Goal: Task Accomplishment & Management: Complete application form

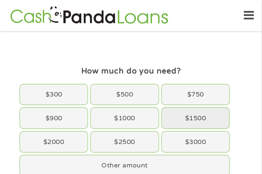
click at [197, 120] on div "$1500" at bounding box center [195, 118] width 67 height 20
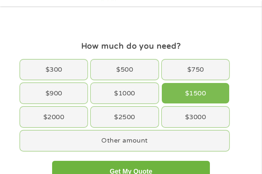
scroll to position [36, 0]
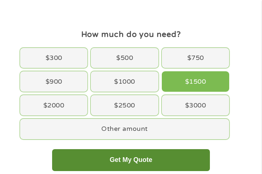
click at [147, 160] on button "Get My Quote" at bounding box center [131, 160] width 158 height 22
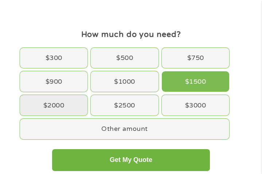
click at [53, 103] on div "$2000" at bounding box center [53, 105] width 67 height 20
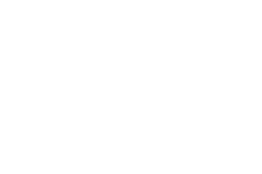
click at [0, 0] on html at bounding box center [0, 0] width 0 height 0
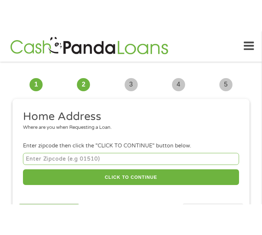
scroll to position [5, 0]
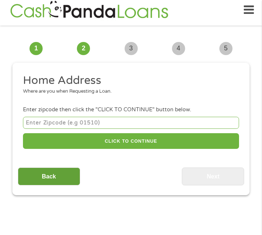
click at [55, 179] on input "Back" at bounding box center [49, 176] width 62 height 18
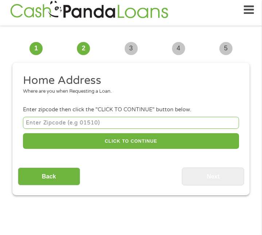
scroll to position [3, 3]
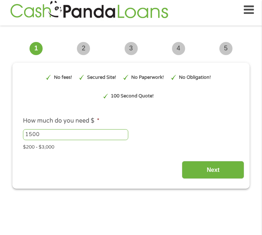
drag, startPoint x: 25, startPoint y: 135, endPoint x: 9, endPoint y: 139, distance: 15.9
click at [123, 132] on input "1501" at bounding box center [75, 134] width 105 height 11
click at [123, 132] on input "1502" at bounding box center [75, 134] width 105 height 11
drag, startPoint x: 23, startPoint y: 135, endPoint x: -12, endPoint y: 135, distance: 34.6
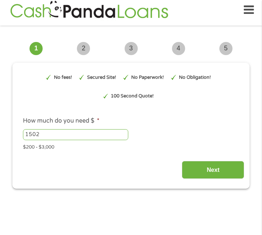
type input "3"
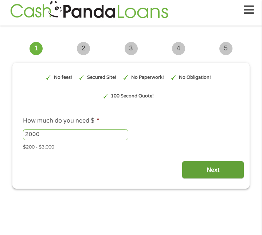
type input "2000"
click at [208, 174] on input "Next" at bounding box center [213, 170] width 62 height 18
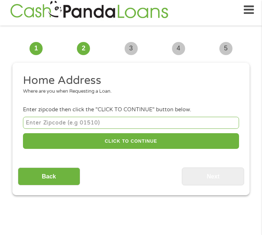
click at [69, 121] on input "number" at bounding box center [131, 123] width 216 height 12
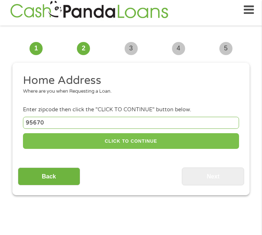
type input "95670"
click at [124, 140] on button "CLICK TO CONTINUE" at bounding box center [131, 141] width 216 height 16
type input "95670"
type input "[GEOGRAPHIC_DATA][PERSON_NAME]"
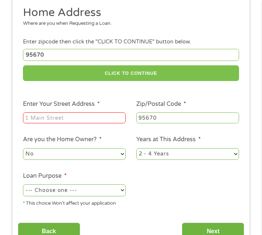
scroll to position [78, 0]
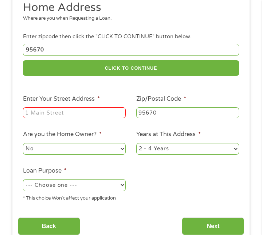
click at [73, 112] on input "Enter Your Street Address *" at bounding box center [74, 112] width 103 height 11
type input "[STREET_ADDRESS]"
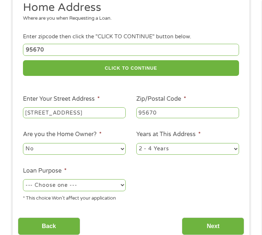
click at [121, 150] on select "No Yes" at bounding box center [74, 149] width 103 height 12
click at [23, 143] on select "No Yes" at bounding box center [74, 149] width 103 height 12
click at [120, 149] on select "No Yes" at bounding box center [74, 149] width 103 height 12
select select "no"
click at [23, 143] on select "No Yes" at bounding box center [74, 149] width 103 height 12
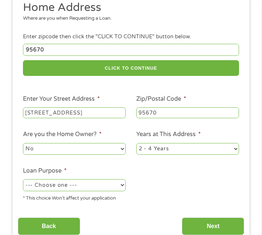
click at [235, 148] on select "1 Year or less 1 - 2 Years 2 - 4 Years Over 4 Years" at bounding box center [187, 149] width 103 height 12
select select "60months"
click at [136, 143] on select "1 Year or less 1 - 2 Years 2 - 4 Years Over 4 Years" at bounding box center [187, 149] width 103 height 12
click at [235, 92] on ul "Home Address Where are you when Requesting a Loan. Enter zipcode then click the…" at bounding box center [131, 103] width 227 height 207
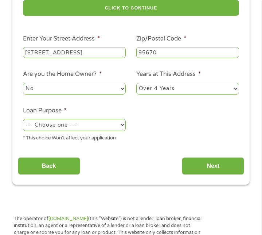
scroll to position [151, 0]
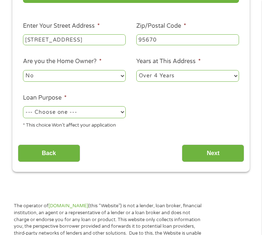
click at [123, 112] on select "--- Choose one --- Pay Bills Debt Consolidation Home Improvement Major Purchase…" at bounding box center [74, 112] width 103 height 12
click at [23, 106] on select "--- Choose one --- Pay Bills Debt Consolidation Home Improvement Major Purchase…" at bounding box center [74, 112] width 103 height 12
click at [123, 112] on select "--- Choose one --- Pay Bills Debt Consolidation Home Improvement Major Purchase…" at bounding box center [74, 112] width 103 height 12
select select "carloan"
click at [23, 106] on select "--- Choose one --- Pay Bills Debt Consolidation Home Improvement Major Purchase…" at bounding box center [74, 112] width 103 height 12
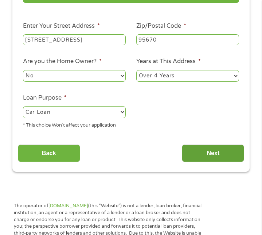
click at [218, 153] on input "Next" at bounding box center [213, 153] width 62 height 18
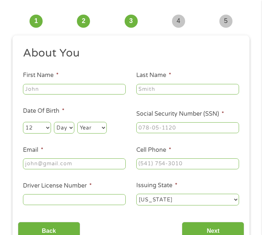
scroll to position [5, 0]
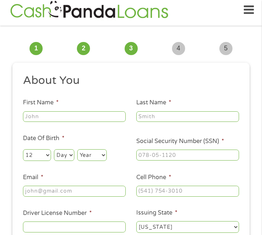
click at [57, 120] on input "First Name *" at bounding box center [74, 116] width 103 height 11
type input "[PERSON_NAME]"
type input "[PERSON_NAME][EMAIL_ADDRESS][PERSON_NAME][DOMAIN_NAME]"
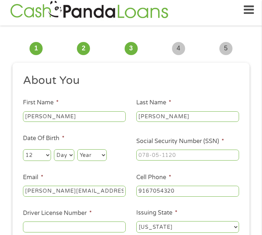
type input "[PHONE_NUMBER]"
click at [200, 90] on ul "About You This field is hidden when viewing the form Title * --- Choose one ---…" at bounding box center [131, 156] width 227 height 166
click at [65, 157] on select "Day 1 2 3 4 5 6 7 8 9 10 11 12 13 14 15 16 17 18 19 20 21 22 23 24 25 26 27 28 …" at bounding box center [64, 155] width 20 height 12
select select "14"
click at [54, 149] on select "Day 1 2 3 4 5 6 7 8 9 10 11 12 13 14 15 16 17 18 19 20 21 22 23 24 25 26 27 28 …" at bounding box center [64, 155] width 20 height 12
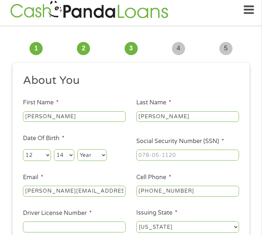
click at [88, 152] on select "Year [DATE] 2006 2005 2004 2003 2002 2001 2000 1999 1998 1997 1996 1995 1994 19…" at bounding box center [92, 155] width 30 height 12
select select "1984"
click at [77, 149] on select "Year [DATE] 2006 2005 2004 2003 2002 2001 2000 1999 1998 1997 1996 1995 1994 19…" at bounding box center [92, 155] width 30 height 12
click at [196, 152] on input "___-__-____" at bounding box center [187, 155] width 103 height 11
type input "530-45-9694"
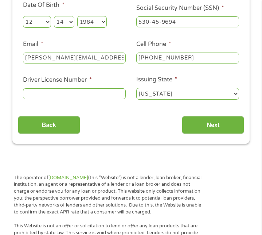
scroll to position [151, 0]
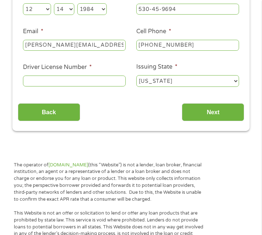
click at [93, 82] on input "Driver License Number *" at bounding box center [74, 80] width 103 height 11
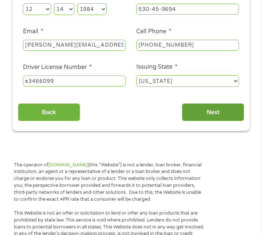
type input "e3466099"
drag, startPoint x: 214, startPoint y: 113, endPoint x: 208, endPoint y: 116, distance: 7.0
click at [209, 114] on input "Next" at bounding box center [213, 112] width 62 height 18
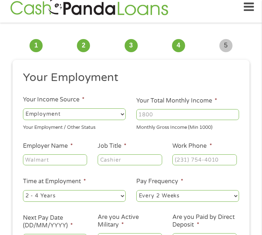
scroll to position [5, 0]
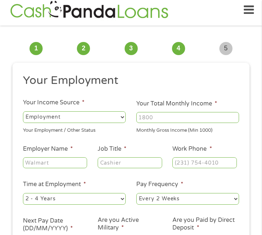
click at [123, 117] on select "--- Choose one --- Employment Self Employed Benefits" at bounding box center [74, 117] width 103 height 12
click at [23, 111] on select "--- Choose one --- Employment Self Employed Benefits" at bounding box center [74, 117] width 103 height 12
click at [234, 115] on input "1000" at bounding box center [187, 117] width 103 height 11
click at [234, 116] on input "1001" at bounding box center [187, 117] width 103 height 11
drag, startPoint x: 109, startPoint y: 119, endPoint x: 102, endPoint y: 118, distance: 7.7
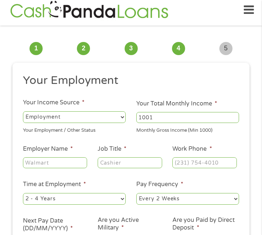
click at [102, 118] on ul "Your Employment Your Income Source * --- Choose one --- Employment Self Employe…" at bounding box center [131, 163] width 227 height 181
type input "3700"
click at [182, 84] on h2 "Your Employment" at bounding box center [128, 80] width 211 height 15
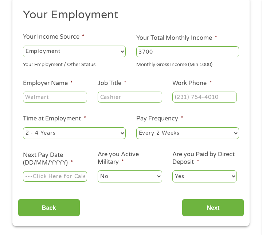
scroll to position [78, 0]
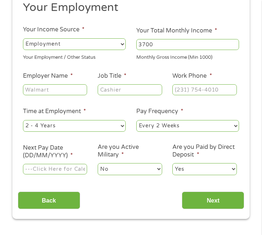
click at [67, 90] on input "Employer Name *" at bounding box center [55, 89] width 64 height 11
type input "Insurance Auto Auctions"
drag, startPoint x: 127, startPoint y: 90, endPoint x: 119, endPoint y: 91, distance: 7.7
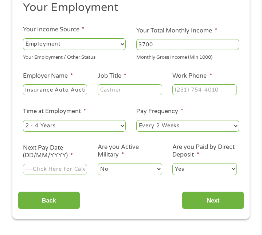
click at [119, 91] on input "Job Title *" at bounding box center [130, 89] width 64 height 11
type input "title specialist"
click at [219, 89] on input "(___) ___-____" at bounding box center [204, 89] width 64 height 11
type input "(800) 346-8975"
click at [119, 126] on select "--- Choose one --- 1 Year or less 1 - 2 Years 2 - 4 Years Over 4 Years" at bounding box center [74, 126] width 103 height 12
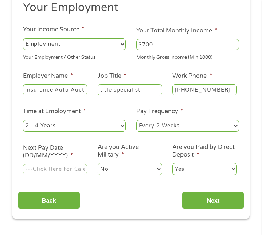
select select "60months"
click at [23, 120] on select "--- Choose one --- 1 Year or less 1 - 2 Years 2 - 4 Years Over 4 Years" at bounding box center [74, 126] width 103 height 12
click at [82, 169] on input "Next Pay Date (DD/MM/YYYY) *" at bounding box center [55, 169] width 64 height 11
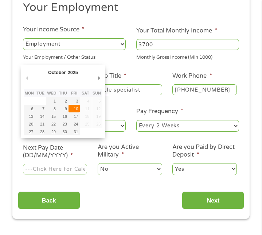
type input "[DATE]"
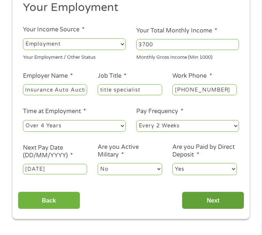
click at [219, 203] on input "Next" at bounding box center [213, 200] width 62 height 18
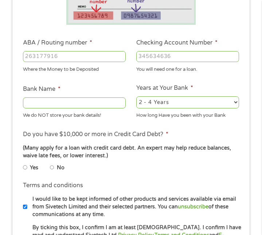
scroll to position [151, 0]
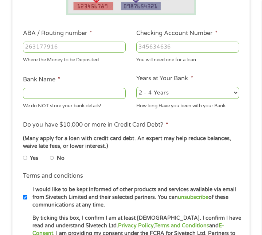
drag, startPoint x: 52, startPoint y: 158, endPoint x: 93, endPoint y: 164, distance: 42.1
click at [54, 158] on input "No" at bounding box center [52, 158] width 4 height 9
radio input "true"
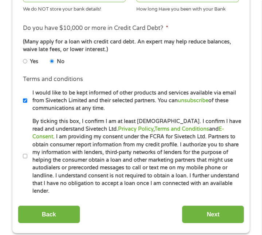
scroll to position [261, 0]
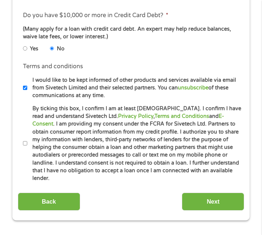
click at [23, 139] on input "By ticking this box, I confirm I am at least [DEMOGRAPHIC_DATA]. I confirm I ha…" at bounding box center [25, 143] width 4 height 9
checkbox input "true"
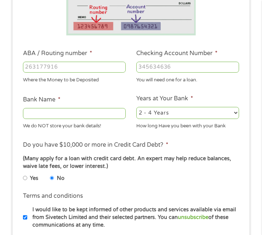
scroll to position [115, 0]
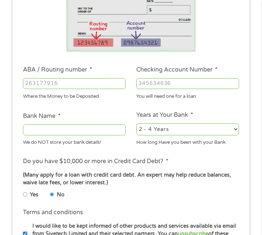
click at [83, 85] on input "ABA / Routing number *" at bounding box center [74, 83] width 103 height 11
type input "041215663"
type input "[PERSON_NAME] BANK"
type input "041215663"
click at [182, 85] on input "Checking Account Number *" at bounding box center [187, 83] width 103 height 11
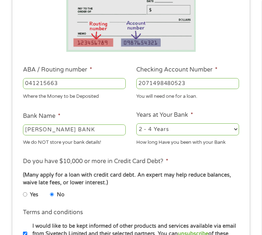
type input "2071498480523"
click at [212, 111] on li "Years at Your Bank * 2 - 4 Years 6 - 12 Months 1 - 2 Years Over 4 Years How lon…" at bounding box center [187, 128] width 113 height 36
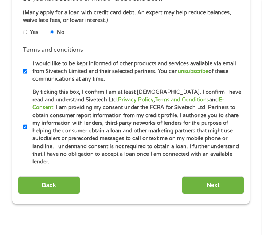
scroll to position [297, 0]
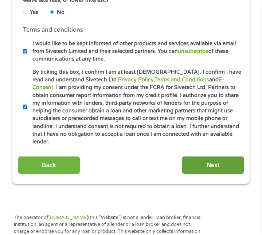
click at [217, 159] on input "Next" at bounding box center [213, 165] width 62 height 18
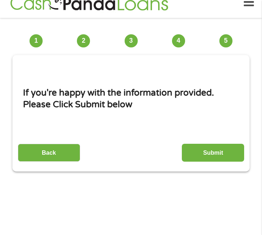
scroll to position [5, 0]
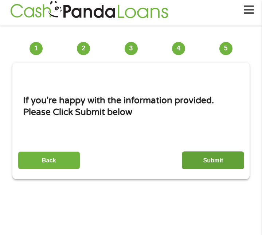
click at [218, 160] on input "Submit" at bounding box center [213, 160] width 62 height 18
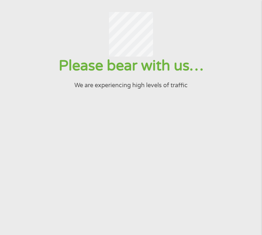
scroll to position [0, 0]
click at [39, 42] on div at bounding box center [131, 34] width 244 height 44
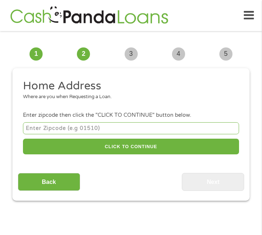
scroll to position [5, 0]
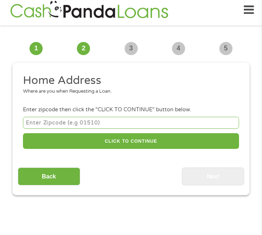
click at [248, 10] on icon at bounding box center [249, 10] width 10 height 18
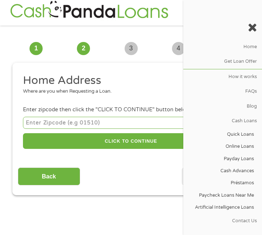
click at [151, 43] on div "3 About You" at bounding box center [130, 48] width 47 height 13
click at [252, 28] on icon at bounding box center [252, 28] width 9 height 12
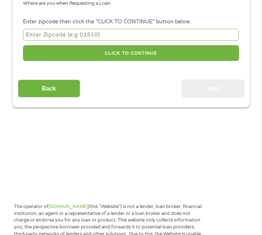
scroll to position [115, 0]
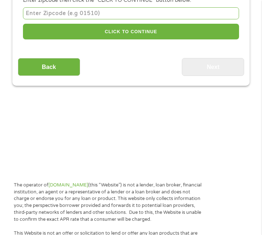
click at [156, 127] on main "1 Start 2 Your Home 3 About You 4 Employment 5 Banking 6 This field is hidden w…" at bounding box center [131, 39] width 262 height 246
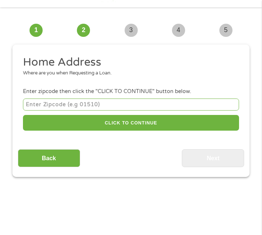
scroll to position [36, 0]
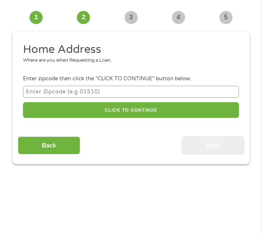
click at [16, 18] on div "1 Start" at bounding box center [35, 17] width 47 height 13
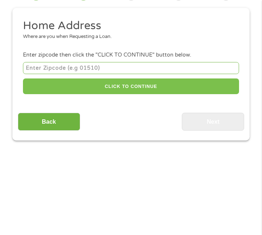
scroll to position [73, 0]
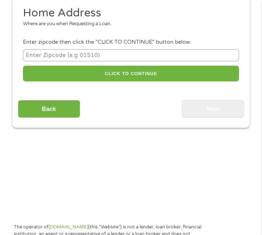
click at [138, 54] on input "number" at bounding box center [131, 55] width 216 height 12
type input "95670"
select select "[US_STATE]"
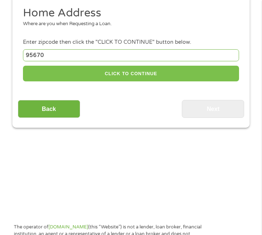
click at [181, 75] on button "CLICK TO CONTINUE" at bounding box center [131, 74] width 216 height 16
type input "95670"
type input "[GEOGRAPHIC_DATA][PERSON_NAME]"
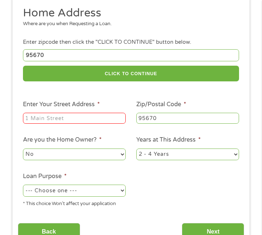
click at [72, 118] on input "Enter Your Street Address *" at bounding box center [74, 118] width 103 height 11
type input "[STREET_ADDRESS]"
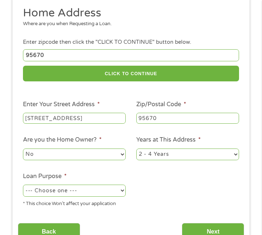
click at [121, 155] on select "No Yes" at bounding box center [74, 154] width 103 height 12
click at [191, 164] on ul "Home Address Where are you when Requesting a Loan. Enter zipcode then click the…" at bounding box center [131, 109] width 227 height 207
click at [213, 151] on select "1 Year or less 1 - 2 Years 2 - 4 Years Over 4 Years" at bounding box center [187, 154] width 103 height 12
select select "60months"
click at [136, 148] on select "1 Year or less 1 - 2 Years 2 - 4 Years Over 4 Years" at bounding box center [187, 154] width 103 height 12
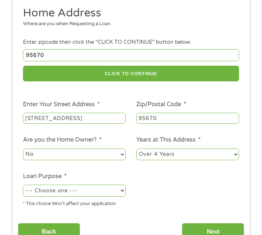
drag, startPoint x: 164, startPoint y: 187, endPoint x: 168, endPoint y: 187, distance: 4.8
click at [167, 187] on ul "Home Address Where are you when Requesting a Loan. Enter zipcode then click the…" at bounding box center [131, 109] width 227 height 207
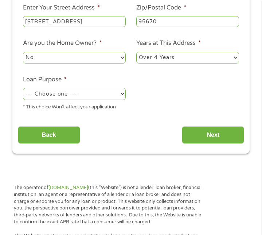
scroll to position [182, 0]
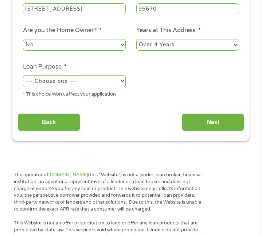
click at [121, 81] on select "--- Choose one --- Pay Bills Debt Consolidation Home Improvement Major Purchase…" at bounding box center [74, 81] width 103 height 12
select select "shorttermcash"
click at [23, 75] on select "--- Choose one --- Pay Bills Debt Consolidation Home Improvement Major Purchase…" at bounding box center [74, 81] width 103 height 12
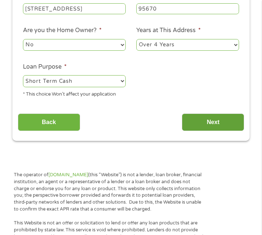
click at [219, 123] on input "Next" at bounding box center [213, 122] width 62 height 18
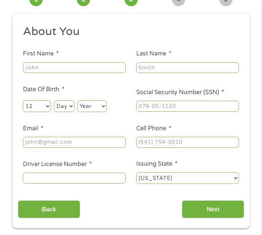
scroll to position [5, 0]
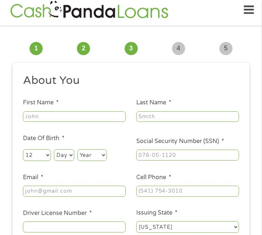
click at [59, 116] on input "First Name *" at bounding box center [74, 116] width 103 height 11
type input "[PERSON_NAME]"
type input "[PERSON_NAME][EMAIL_ADDRESS][PERSON_NAME][DOMAIN_NAME]"
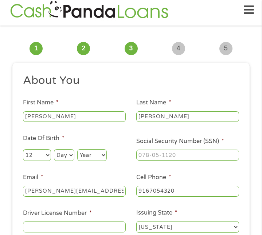
type input "[PHONE_NUMBER]"
click at [186, 101] on li "Last Name * BREWTON" at bounding box center [187, 110] width 113 height 25
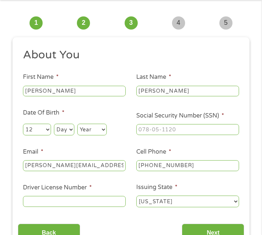
scroll to position [42, 0]
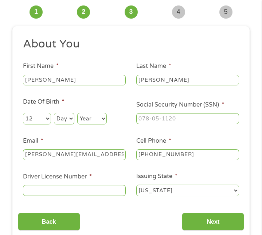
click at [73, 119] on select "Day 1 2 3 4 5 6 7 8 9 10 11 12 13 14 15 16 17 18 19 20 21 22 23 24 25 26 27 28 …" at bounding box center [64, 119] width 20 height 12
click at [54, 113] on select "Day 1 2 3 4 5 6 7 8 9 10 11 12 13 14 15 16 17 18 19 20 21 22 23 24 25 26 27 28 …" at bounding box center [64, 119] width 20 height 12
click at [69, 116] on select "Day 1 2 3 4 5 6 7 8 9 10 11 12 13 14 15 16 17 18 19 20 21 22 23 24 25 26 27 28 …" at bounding box center [64, 119] width 20 height 12
select select "14"
click at [54, 113] on select "Day 1 2 3 4 5 6 7 8 9 10 11 12 13 14 15 16 17 18 19 20 21 22 23 24 25 26 27 28 …" at bounding box center [64, 119] width 20 height 12
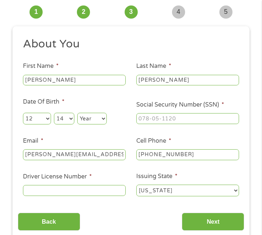
click at [99, 119] on select "Year [DATE] 2006 2005 2004 2003 2002 2001 2000 1999 1998 1997 1996 1995 1994 19…" at bounding box center [92, 119] width 30 height 12
select select "1984"
click at [77, 113] on select "Year [DATE] 2006 2005 2004 2003 2002 2001 2000 1999 1998 1997 1996 1995 1994 19…" at bounding box center [92, 119] width 30 height 12
click at [109, 137] on li "Email * [PERSON_NAME][EMAIL_ADDRESS][PERSON_NAME][DOMAIN_NAME]" at bounding box center [74, 148] width 113 height 25
click at [192, 117] on input "___-__-____" at bounding box center [187, 118] width 103 height 11
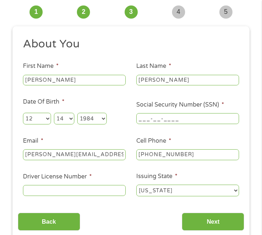
drag, startPoint x: 138, startPoint y: 118, endPoint x: 162, endPoint y: 122, distance: 23.7
click at [139, 118] on input "___-__-____" at bounding box center [187, 118] width 103 height 11
type input "530-45-9694"
drag, startPoint x: 102, startPoint y: 155, endPoint x: 41, endPoint y: 157, distance: 61.3
click at [13, 152] on div "This field is hidden when viewing the form gclid This field is hidden when view…" at bounding box center [130, 133] width 237 height 214
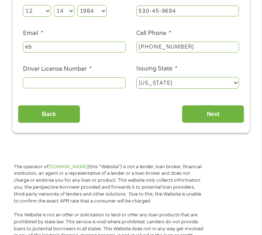
scroll to position [151, 0]
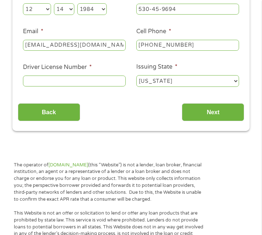
type input "ebrewton916@gmail.co"
drag, startPoint x: 201, startPoint y: 31, endPoint x: 208, endPoint y: 31, distance: 7.3
click at [202, 31] on li "Cell Phone * (916) 705-4320" at bounding box center [187, 39] width 113 height 25
click at [73, 78] on input "Driver License Number *" at bounding box center [74, 80] width 103 height 11
type input "e3466099"
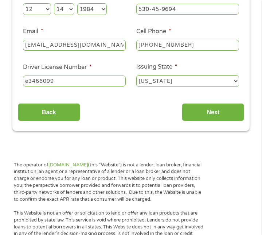
click at [7, 54] on div "1 Start 2 Your Home 3 About You 4 Employment 5 Banking 6 This field is hidden w…" at bounding box center [131, 11] width 251 height 240
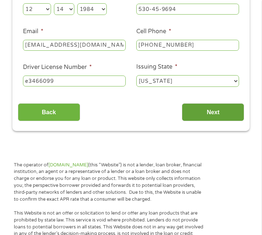
click at [208, 113] on input "Next" at bounding box center [213, 112] width 62 height 18
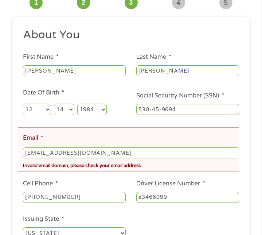
scroll to position [115, 0]
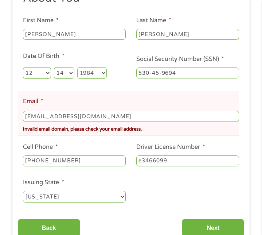
click at [94, 118] on input "ebrewton916@gmail.co" at bounding box center [131, 116] width 216 height 11
type input "ebrewton916@gmail.com"
click at [120, 84] on ul "About You This field is hidden when viewing the form Title * --- Choose one ---…" at bounding box center [131, 100] width 227 height 218
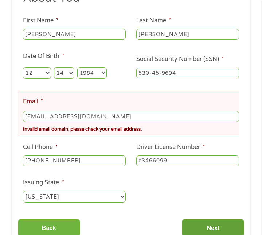
click at [222, 225] on input "Next" at bounding box center [213, 228] width 62 height 18
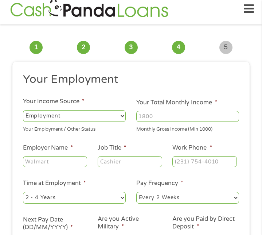
scroll to position [5, 0]
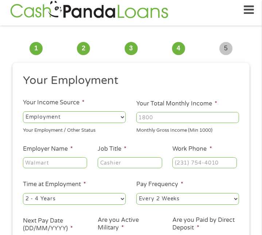
click at [121, 116] on select "--- Choose one --- Employment Self Employed Benefits" at bounding box center [74, 117] width 103 height 12
click at [23, 111] on select "--- Choose one --- Employment Self Employed Benefits" at bounding box center [74, 117] width 103 height 12
drag, startPoint x: 192, startPoint y: 118, endPoint x: 97, endPoint y: 120, distance: 94.8
click at [95, 120] on ul "Your Employment Your Income Source * --- Choose one --- Employment Self Employe…" at bounding box center [131, 163] width 227 height 181
click at [110, 117] on ul "Your Employment Your Income Source * --- Choose one --- Employment Self Employe…" at bounding box center [131, 163] width 227 height 181
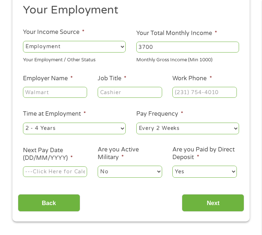
scroll to position [78, 0]
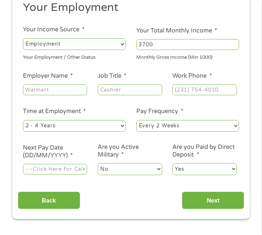
type input "3700"
click at [66, 91] on input "Employer Name *" at bounding box center [55, 89] width 64 height 11
type input "IAAI"
click at [121, 88] on input "Job Title *" at bounding box center [130, 89] width 64 height 11
type input "TITLE SPECIALIST"
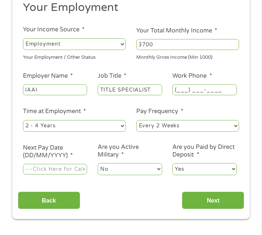
click at [179, 91] on input "(___) ___-____" at bounding box center [204, 89] width 64 height 11
type input "(800) 346-8598"
click at [121, 124] on select "--- Choose one --- 1 Year or less 1 - 2 Years 2 - 4 Years Over 4 Years" at bounding box center [74, 126] width 103 height 12
select select "60months"
click at [23, 120] on select "--- Choose one --- 1 Year or less 1 - 2 Years 2 - 4 Years Over 4 Years" at bounding box center [74, 126] width 103 height 12
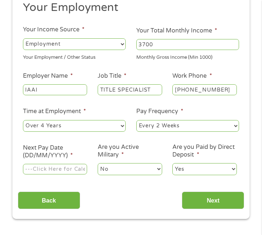
drag, startPoint x: 215, startPoint y: 110, endPoint x: 209, endPoint y: 113, distance: 7.0
click at [213, 110] on li "Pay Frequency * --- Choose one --- Every 2 Weeks Every Week Monthly Semi-Monthly" at bounding box center [187, 120] width 113 height 26
click at [79, 171] on input "Next Pay Date (DD/MM/YYYY) *" at bounding box center [55, 169] width 64 height 11
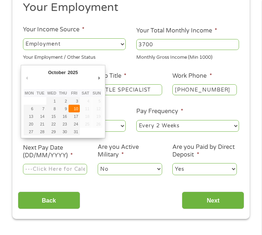
type input "[DATE]"
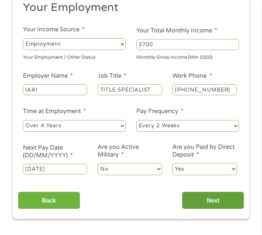
click at [214, 202] on input "Next" at bounding box center [213, 200] width 62 height 18
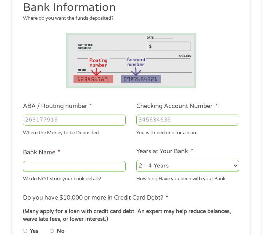
click at [79, 120] on input "ABA / Routing number *" at bounding box center [74, 120] width 103 height 11
type input "041215663"
type input "[PERSON_NAME] BANK"
type input "041215663"
click at [162, 121] on input "Checking Account Number *" at bounding box center [187, 120] width 103 height 11
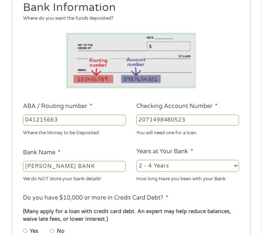
type input "2071498480523"
click at [227, 147] on li "Years at Your Bank * 2 - 4 Years 6 - 12 Months 1 - 2 Years Over 4 Years How lon…" at bounding box center [187, 165] width 113 height 36
drag, startPoint x: 227, startPoint y: 147, endPoint x: 235, endPoint y: 165, distance: 19.6
click at [235, 165] on select "2 - 4 Years 6 - 12 Months 1 - 2 Years Over 4 Years" at bounding box center [187, 166] width 103 height 12
select select "60months"
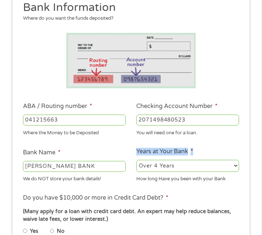
click at [136, 160] on select "2 - 4 Years 6 - 12 Months 1 - 2 Years Over 4 Years" at bounding box center [187, 166] width 103 height 12
click at [216, 147] on li "Years at Your Bank * 2 - 4 Years 6 - 12 Months 1 - 2 Years Over 4 Years How lon…" at bounding box center [187, 165] width 113 height 36
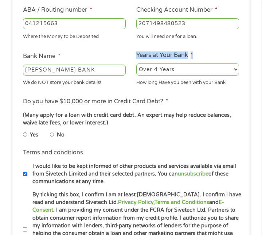
scroll to position [188, 0]
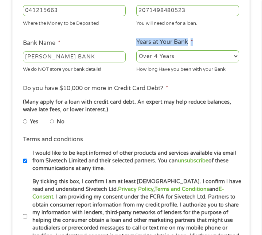
click at [52, 121] on input "No" at bounding box center [52, 121] width 4 height 9
radio input "true"
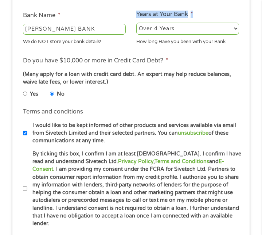
scroll to position [297, 0]
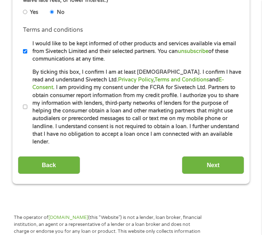
click at [21, 102] on li "Terms and conditions * By ticking this box, I confirm I am at least 18 years ol…" at bounding box center [131, 107] width 227 height 78
click at [24, 102] on input "By ticking this box, I confirm I am at least [DEMOGRAPHIC_DATA]. I confirm I ha…" at bounding box center [25, 106] width 4 height 9
checkbox input "true"
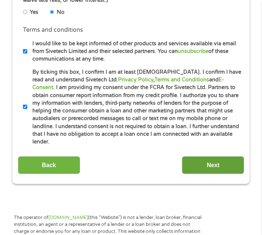
click at [213, 156] on input "Next" at bounding box center [213, 165] width 62 height 18
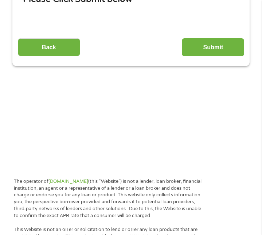
scroll to position [5, 0]
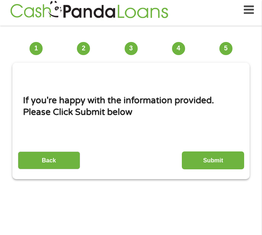
click at [211, 159] on input "Submit" at bounding box center [213, 160] width 62 height 18
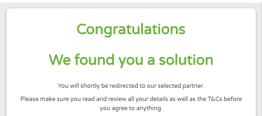
scroll to position [0, 0]
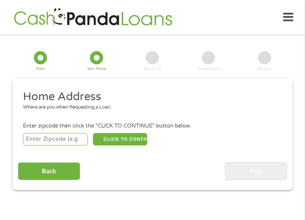
scroll to position [9, 0]
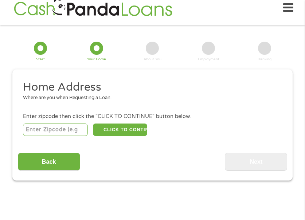
click at [63, 128] on input "number" at bounding box center [55, 129] width 65 height 12
type input "95670"
select select "[US_STATE]"
click at [127, 133] on button "CLICK TO CONTINUE" at bounding box center [120, 129] width 54 height 12
type input "95670"
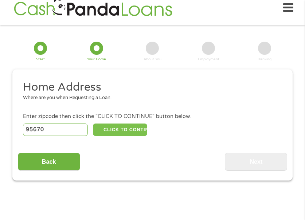
type input "[GEOGRAPHIC_DATA][PERSON_NAME]"
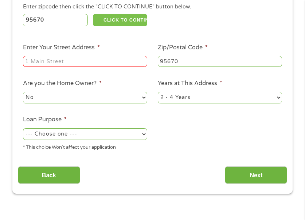
scroll to position [155, 0]
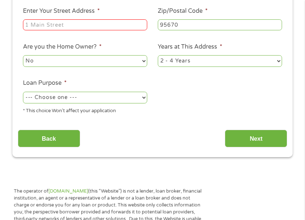
click at [74, 25] on input "Enter Your Street Address *" at bounding box center [85, 24] width 124 height 11
type input "[STREET_ADDRESS]"
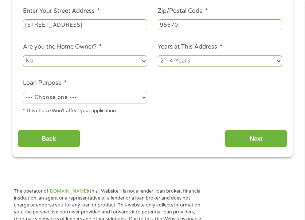
click at [143, 61] on select "No Yes" at bounding box center [85, 61] width 124 height 12
click at [219, 59] on select "1 Year or less 1 - 2 Years 2 - 4 Years Over 4 Years" at bounding box center [220, 61] width 124 height 12
select select "60months"
click at [158, 55] on select "1 Year or less 1 - 2 Years 2 - 4 Years Over 4 Years" at bounding box center [220, 61] width 124 height 12
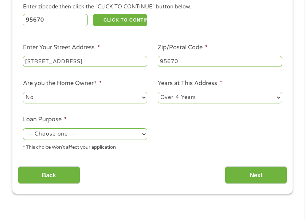
click at [142, 133] on select "--- Choose one --- Pay Bills Debt Consolidation Home Improvement Major Purchase…" at bounding box center [85, 134] width 124 height 12
click at [23, 128] on select "--- Choose one --- Pay Bills Debt Consolidation Home Improvement Major Purchase…" at bounding box center [85, 134] width 124 height 12
click at [129, 132] on select "--- Choose one --- Pay Bills Debt Consolidation Home Improvement Major Purchase…" at bounding box center [85, 134] width 124 height 12
select select "other"
click at [23, 128] on select "--- Choose one --- Pay Bills Debt Consolidation Home Improvement Major Purchase…" at bounding box center [85, 134] width 124 height 12
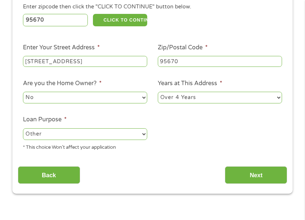
click at [189, 137] on ul "Home Address Where are you when Requesting a Loan. Enter zipcode then click the…" at bounding box center [153, 63] width 270 height 186
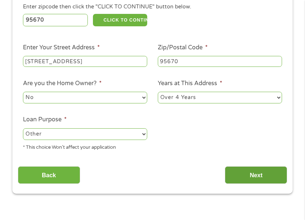
click at [253, 173] on input "Next" at bounding box center [256, 175] width 62 height 18
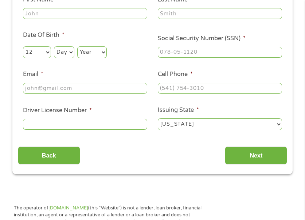
scroll to position [9, 0]
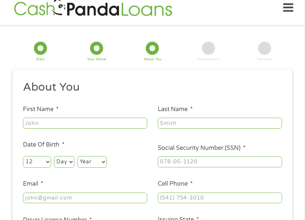
click at [75, 125] on input "First Name *" at bounding box center [85, 122] width 124 height 11
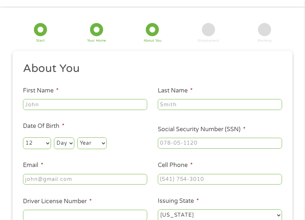
scroll to position [46, 0]
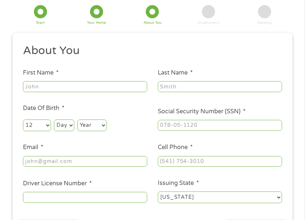
click at [56, 88] on input "First Name *" at bounding box center [85, 86] width 124 height 11
type input "[PERSON_NAME]"
type input "[PERSON_NAME][EMAIL_ADDRESS][PERSON_NAME][DOMAIN_NAME]"
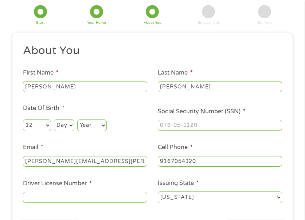
type input "[PHONE_NUMBER]"
click at [67, 125] on select "Day 1 2 3 4 5 6 7 8 9 10 11 12 13 14 15 16 17 18 19 20 21 22 23 24 25 26 27 28 …" at bounding box center [64, 125] width 20 height 12
click at [54, 119] on select "Day 1 2 3 4 5 6 7 8 9 10 11 12 13 14 15 16 17 18 19 20 21 22 23 24 25 26 27 28 …" at bounding box center [64, 125] width 20 height 12
click at [100, 125] on select "Year [DATE] 2006 2005 2004 2003 2002 2001 2000 1999 1998 1997 1996 1995 1994 19…" at bounding box center [92, 125] width 30 height 12
click at [68, 125] on select "Day 1 2 3 4 5 6 7 8 9 10 11 12 13 14 15 16 17 18 19 20 21 22 23 24 25 26 27 28 …" at bounding box center [64, 125] width 20 height 12
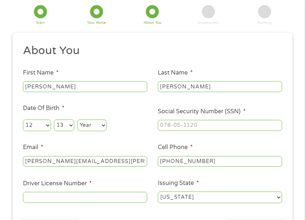
select select "14"
click at [54, 119] on select "Day 1 2 3 4 5 6 7 8 9 10 11 12 13 14 15 16 17 18 19 20 21 22 23 24 25 26 27 28 …" at bounding box center [64, 125] width 20 height 12
click at [102, 124] on select "Year [DATE] 2006 2005 2004 2003 2002 2001 2000 1999 1998 1997 1996 1995 1994 19…" at bounding box center [92, 125] width 30 height 12
select select "1984"
click at [77, 119] on select "Year [DATE] 2006 2005 2004 2003 2002 2001 2000 1999 1998 1997 1996 1995 1994 19…" at bounding box center [92, 125] width 30 height 12
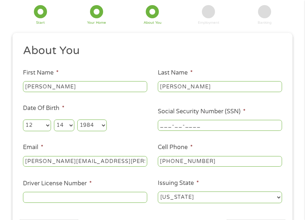
click at [224, 125] on input "___-__-____" at bounding box center [220, 125] width 124 height 11
type input "530-45-9694"
click at [99, 160] on input "[PERSON_NAME][EMAIL_ADDRESS][PERSON_NAME][DOMAIN_NAME]" at bounding box center [85, 161] width 124 height 11
drag, startPoint x: 101, startPoint y: 161, endPoint x: 22, endPoint y: 160, distance: 78.8
click at [22, 159] on li "Email * [PERSON_NAME][EMAIL_ADDRESS][PERSON_NAME][DOMAIN_NAME]" at bounding box center [85, 155] width 135 height 25
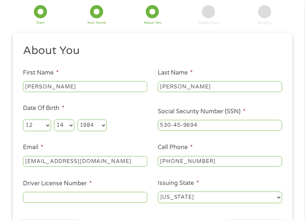
type input "[EMAIL_ADDRESS][DOMAIN_NAME]"
click at [102, 196] on input "Driver License Number *" at bounding box center [85, 196] width 124 height 11
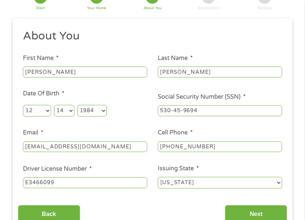
scroll to position [82, 0]
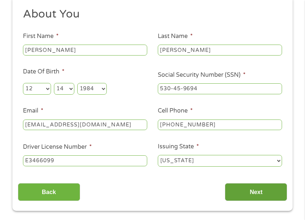
type input "E3466099"
click at [252, 191] on input "Next" at bounding box center [256, 192] width 62 height 18
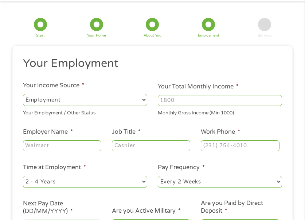
scroll to position [46, 0]
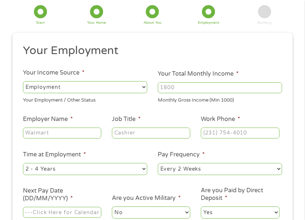
click at [232, 88] on input "Your Total Monthly Income *" at bounding box center [220, 87] width 124 height 11
type input "3700"
click at [61, 134] on input "Employer Name *" at bounding box center [62, 132] width 78 height 11
type input "i"
type input "IAAI"
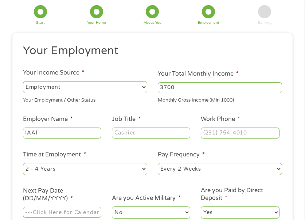
click at [132, 133] on input "Job Title *" at bounding box center [151, 132] width 78 height 11
type input "TITLE SPECIALIST"
click at [251, 135] on input "(___) ___-____" at bounding box center [240, 132] width 78 height 11
click at [207, 133] on input "(___) ___-____" at bounding box center [240, 132] width 78 height 11
type input "[PHONE_NUMBER]"
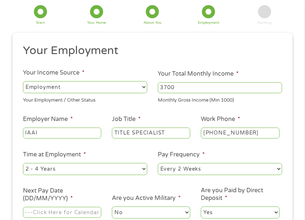
click at [141, 168] on select "--- Choose one --- 1 Year or less 1 - 2 Years 2 - 4 Years Over 4 Years" at bounding box center [85, 169] width 124 height 12
select select "60months"
click at [23, 163] on select "--- Choose one --- 1 Year or less 1 - 2 Years 2 - 4 Years Over 4 Years" at bounding box center [85, 169] width 124 height 12
click at [234, 153] on li "Pay Frequency * --- Choose one --- Every 2 Weeks Every Week Monthly Semi-Monthly" at bounding box center [220, 163] width 135 height 26
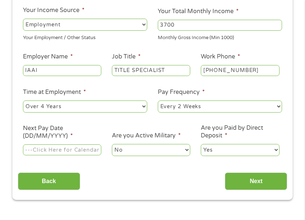
scroll to position [119, 0]
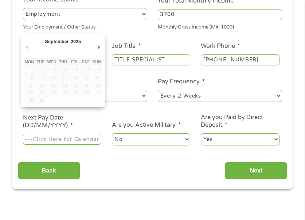
drag, startPoint x: 93, startPoint y: 137, endPoint x: 96, endPoint y: 140, distance: 4.1
click at [94, 138] on input "Next Pay Date (DD/MM/YYYY) *" at bounding box center [62, 138] width 78 height 11
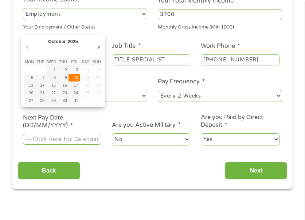
type input "[DATE]"
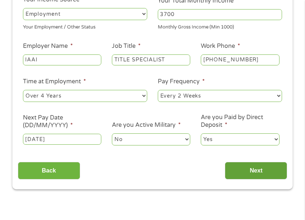
click at [257, 171] on input "Next" at bounding box center [256, 171] width 62 height 18
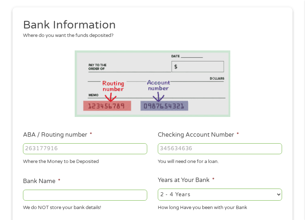
scroll to position [82, 0]
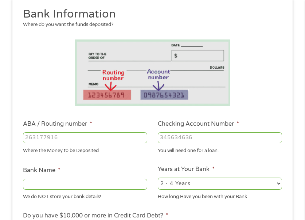
click at [106, 137] on input "ABA / Routing number *" at bounding box center [85, 137] width 124 height 11
type input "041215663"
type input "[PERSON_NAME] BANK"
type input "041215663"
click at [186, 140] on input "Checking Account Number *" at bounding box center [220, 137] width 124 height 11
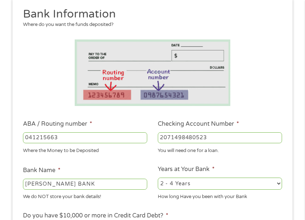
type input "2071498480523"
click at [275, 183] on select "2 - 4 Years 6 - 12 Months 1 - 2 Years Over 4 Years" at bounding box center [220, 183] width 124 height 12
select select "60months"
click at [158, 177] on select "2 - 4 Years 6 - 12 Months 1 - 2 Years Over 4 Years" at bounding box center [220, 183] width 124 height 12
click at [133, 169] on li "Bank Name * [PERSON_NAME] BANK We do NOT store your bank details!" at bounding box center [85, 183] width 135 height 35
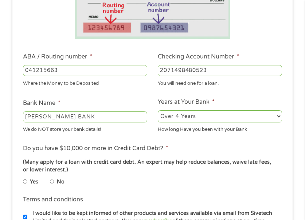
scroll to position [155, 0]
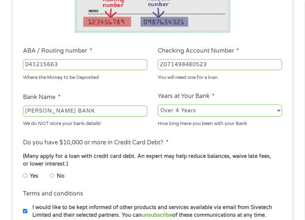
click at [51, 174] on input "No" at bounding box center [52, 175] width 4 height 9
radio input "true"
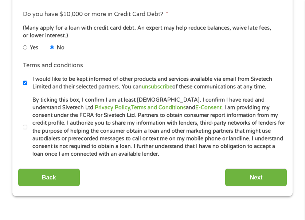
scroll to position [301, 0]
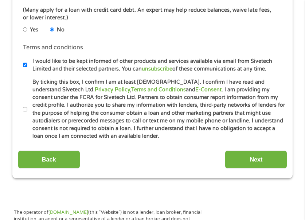
click at [23, 107] on input "By ticking this box, I confirm I am at least [DEMOGRAPHIC_DATA]. I confirm I ha…" at bounding box center [25, 109] width 4 height 9
checkbox input "true"
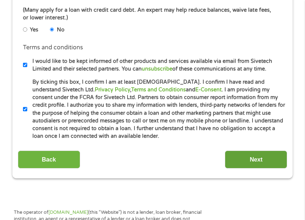
click at [248, 161] on input "Next" at bounding box center [256, 159] width 62 height 18
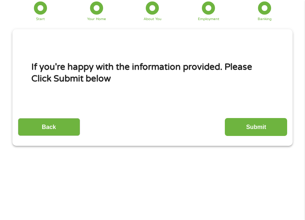
scroll to position [9, 0]
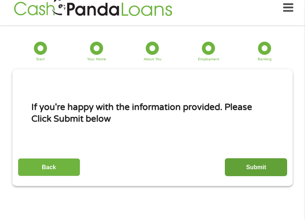
click at [263, 167] on input "Submit" at bounding box center [256, 167] width 62 height 18
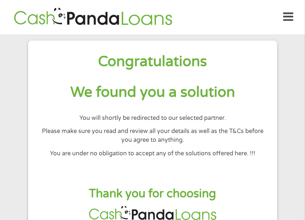
scroll to position [0, 0]
